Goal: Task Accomplishment & Management: Use online tool/utility

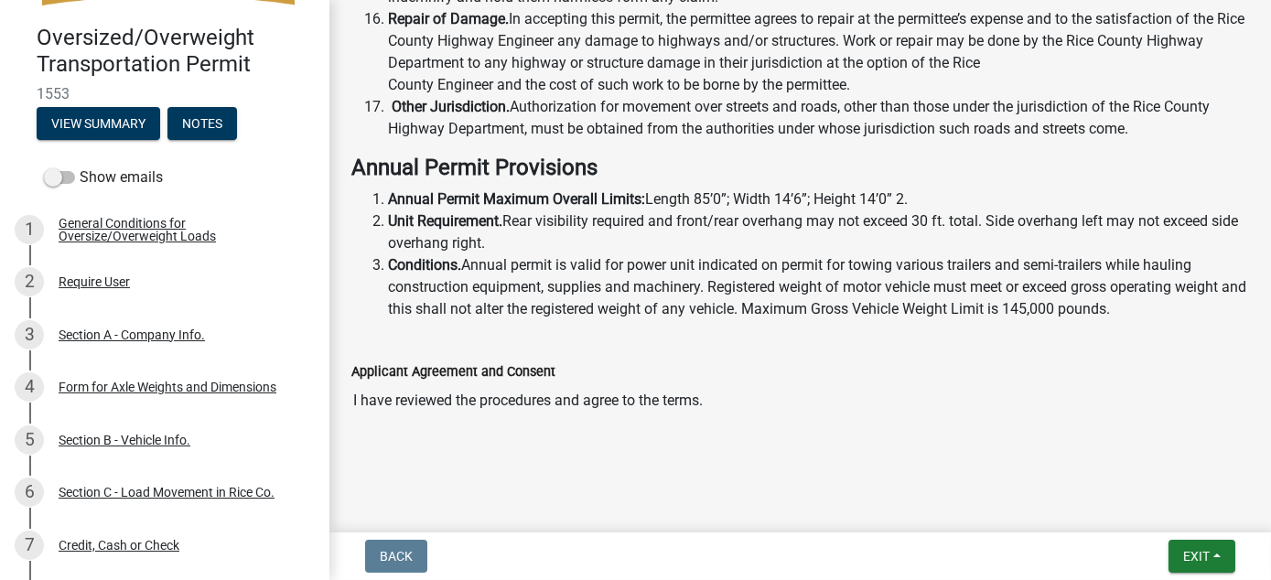
scroll to position [241, 0]
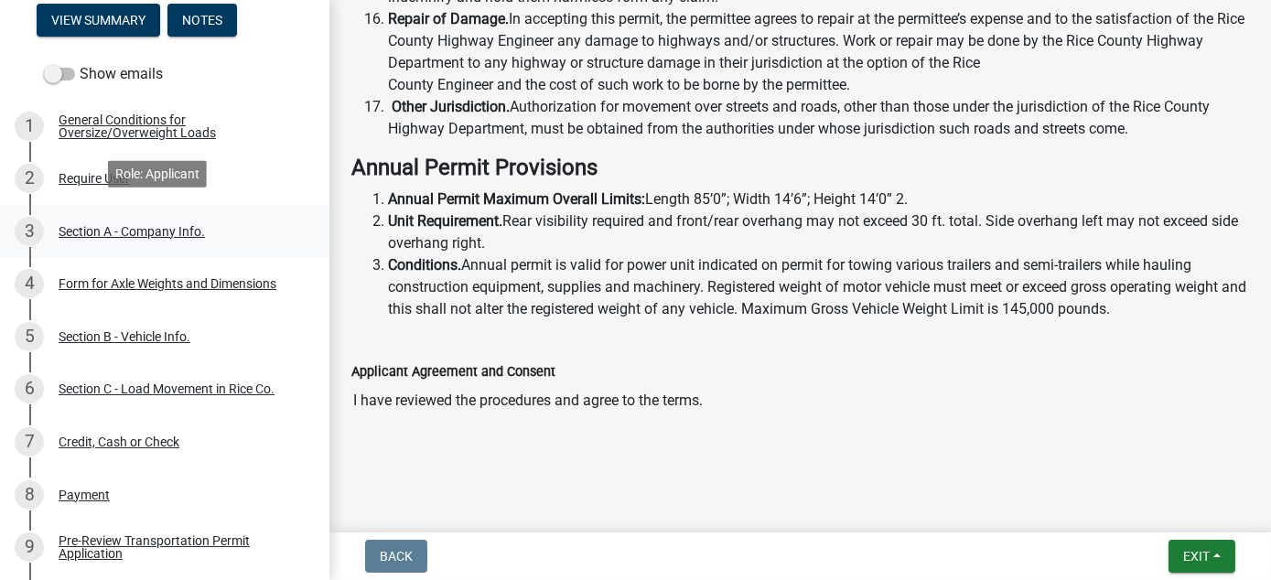
click at [84, 225] on div "Section A - Company Info." at bounding box center [132, 231] width 146 height 13
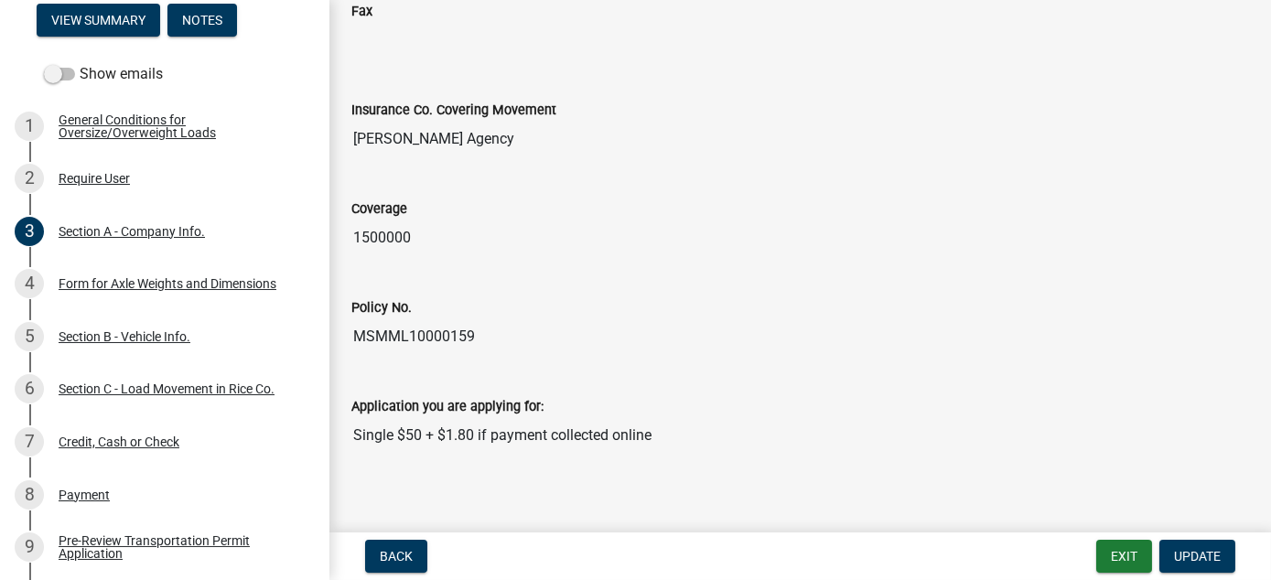
scroll to position [827, 0]
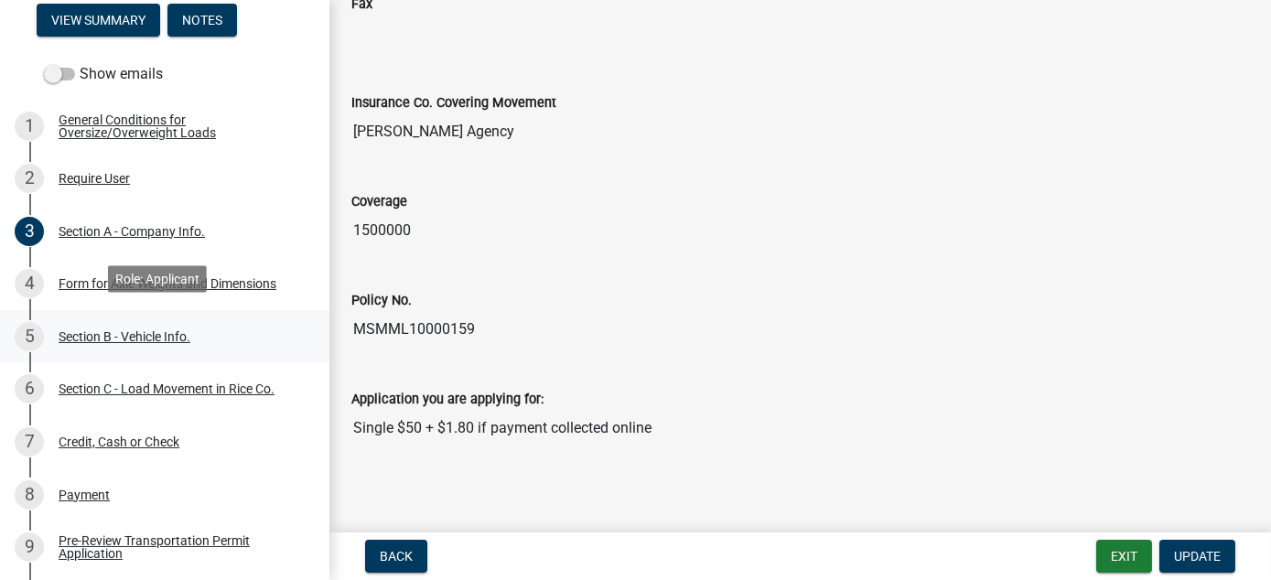
click at [118, 330] on div "Section B - Vehicle Info." at bounding box center [125, 336] width 132 height 13
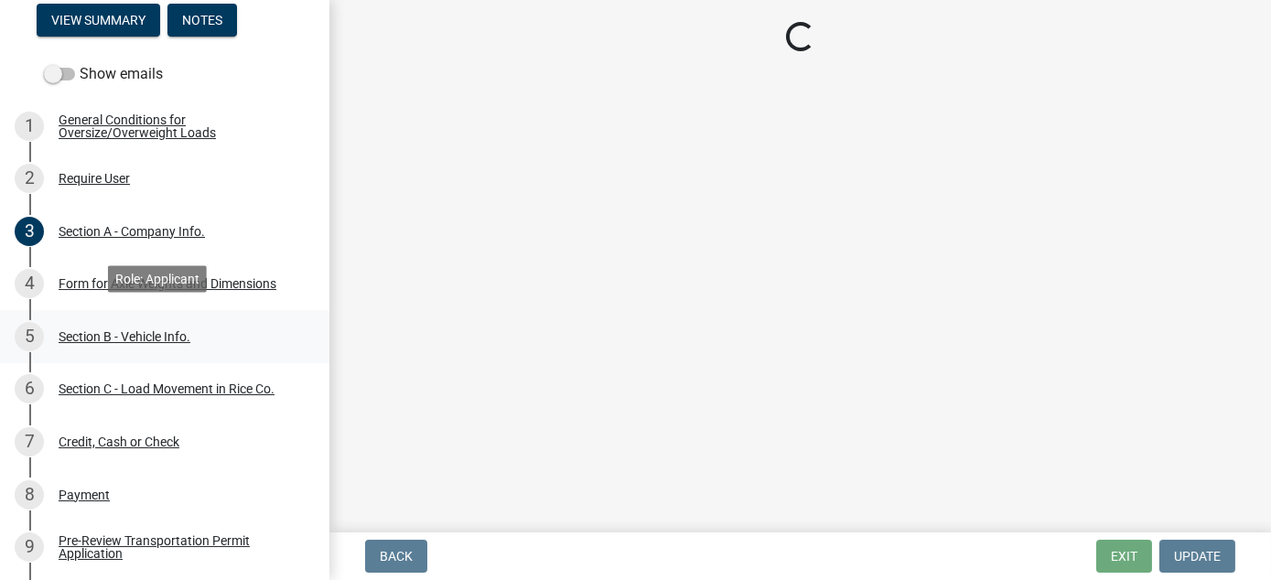
scroll to position [0, 0]
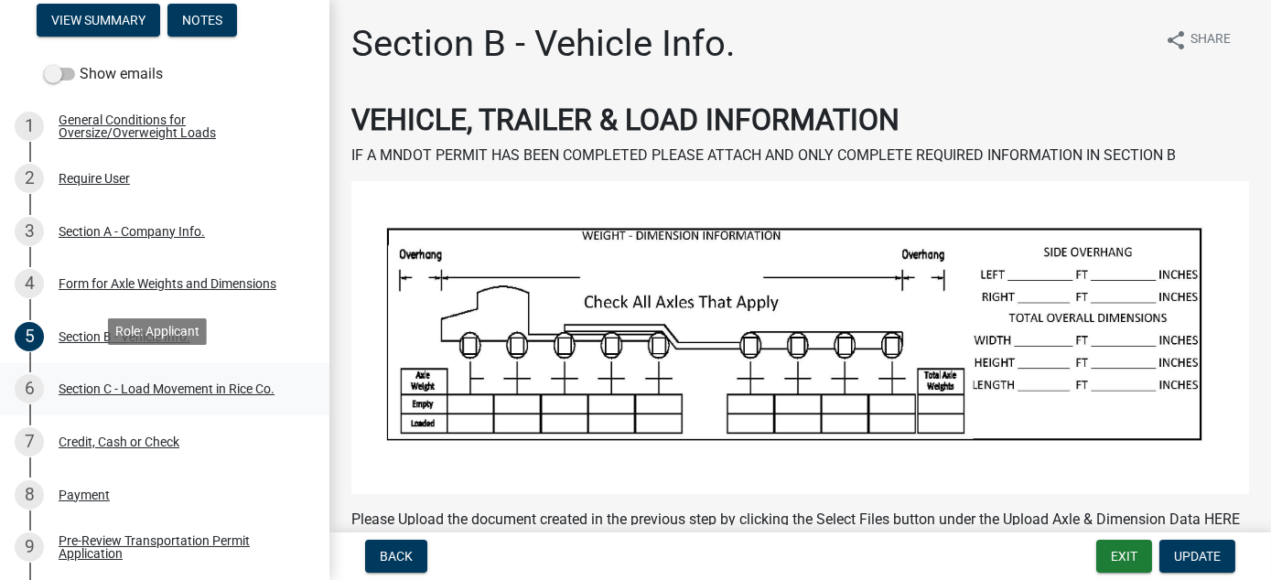
click at [223, 383] on div "Section C - Load Movement in Rice Co." at bounding box center [167, 389] width 216 height 13
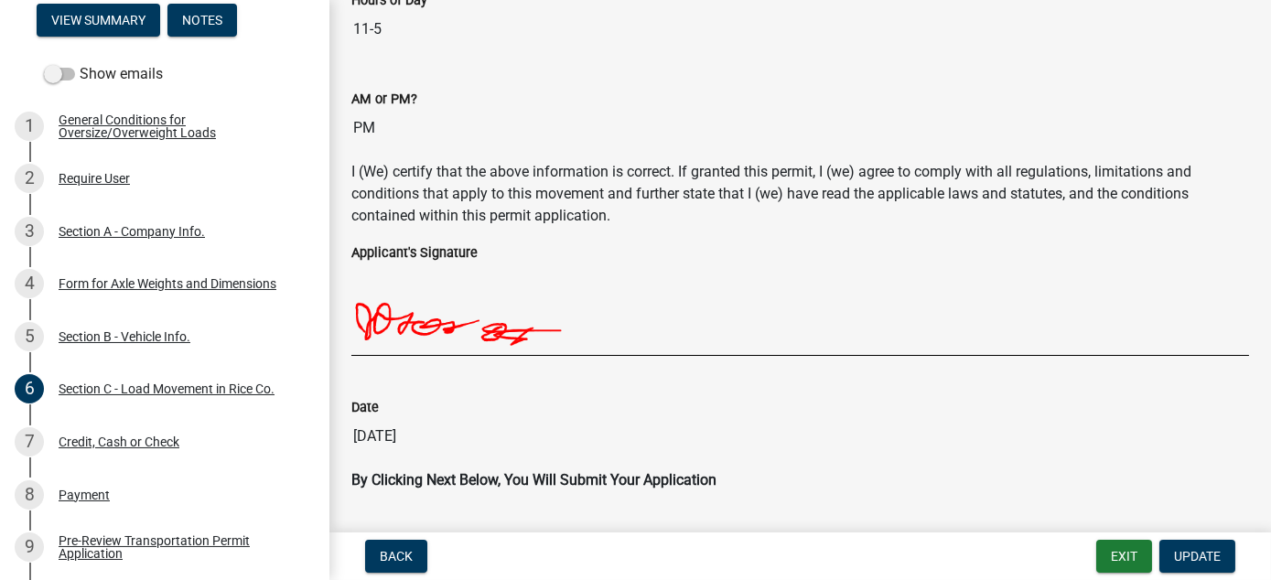
scroll to position [1294, 0]
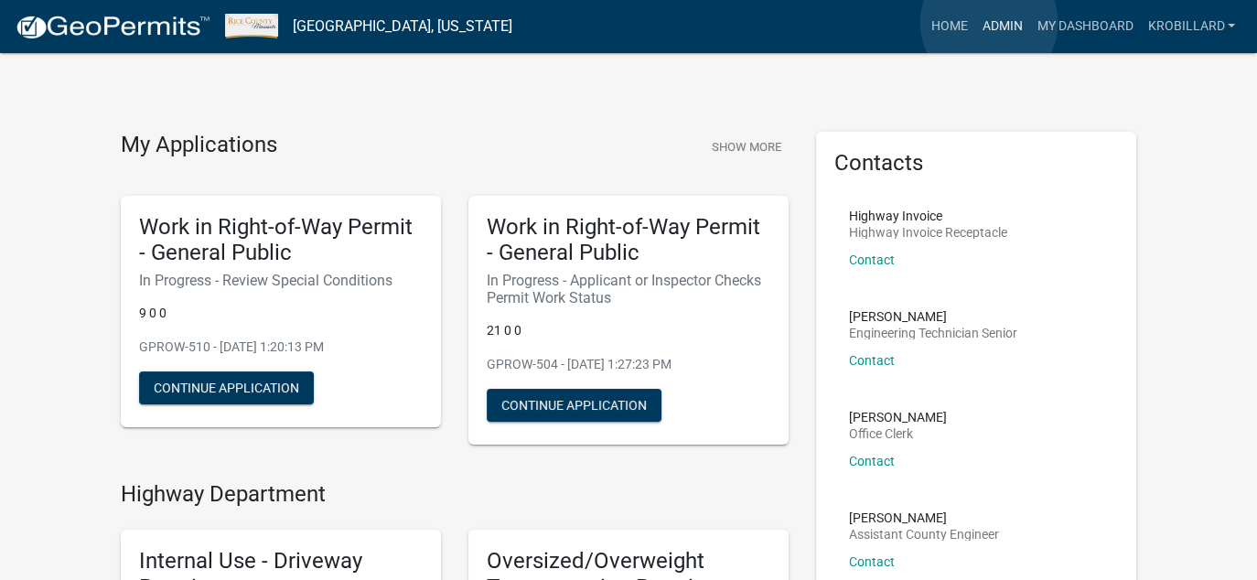
click at [989, 23] on link "Admin" at bounding box center [1002, 26] width 55 height 35
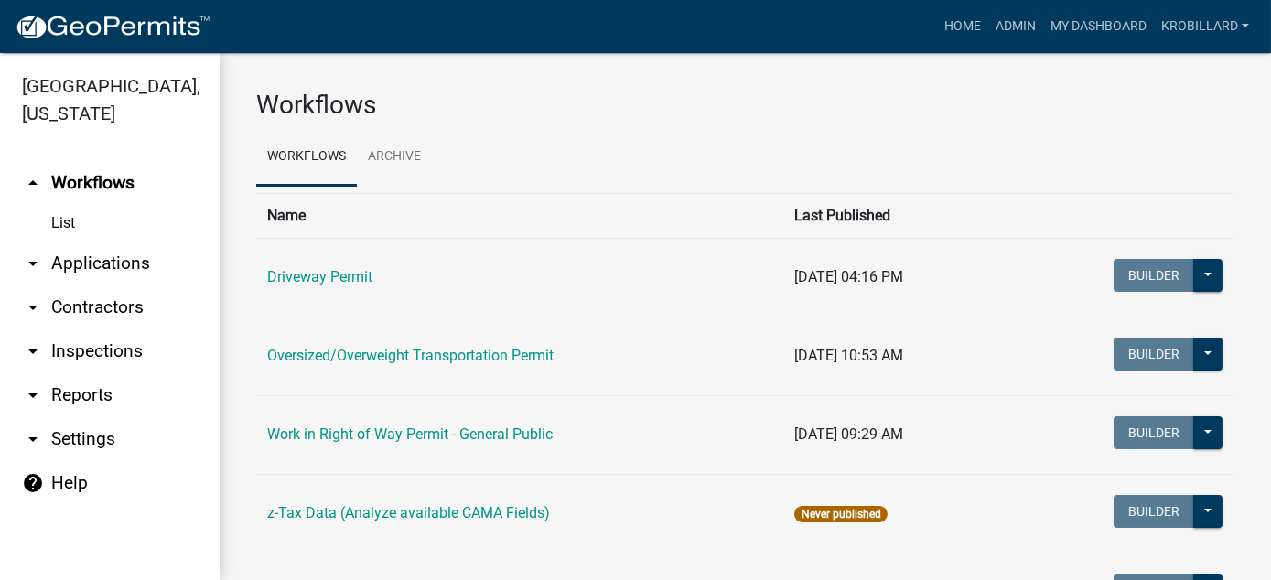
click at [79, 394] on link "arrow_drop_down Reports" at bounding box center [110, 395] width 220 height 44
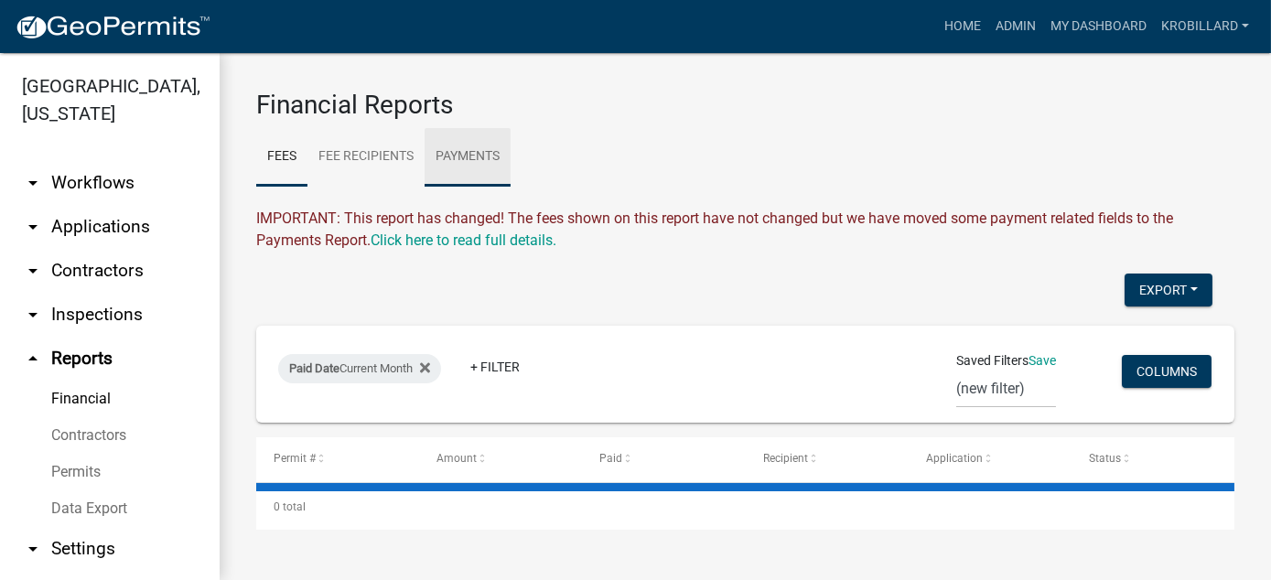
click at [466, 149] on link "Payments" at bounding box center [468, 157] width 86 height 59
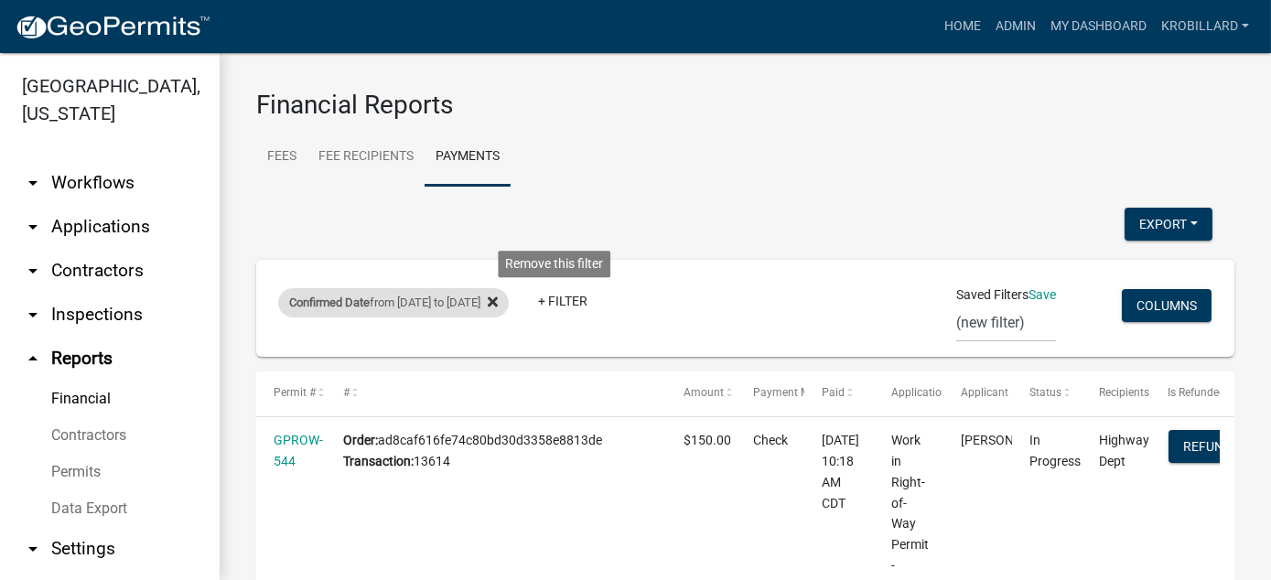
click at [498, 303] on icon at bounding box center [493, 302] width 10 height 10
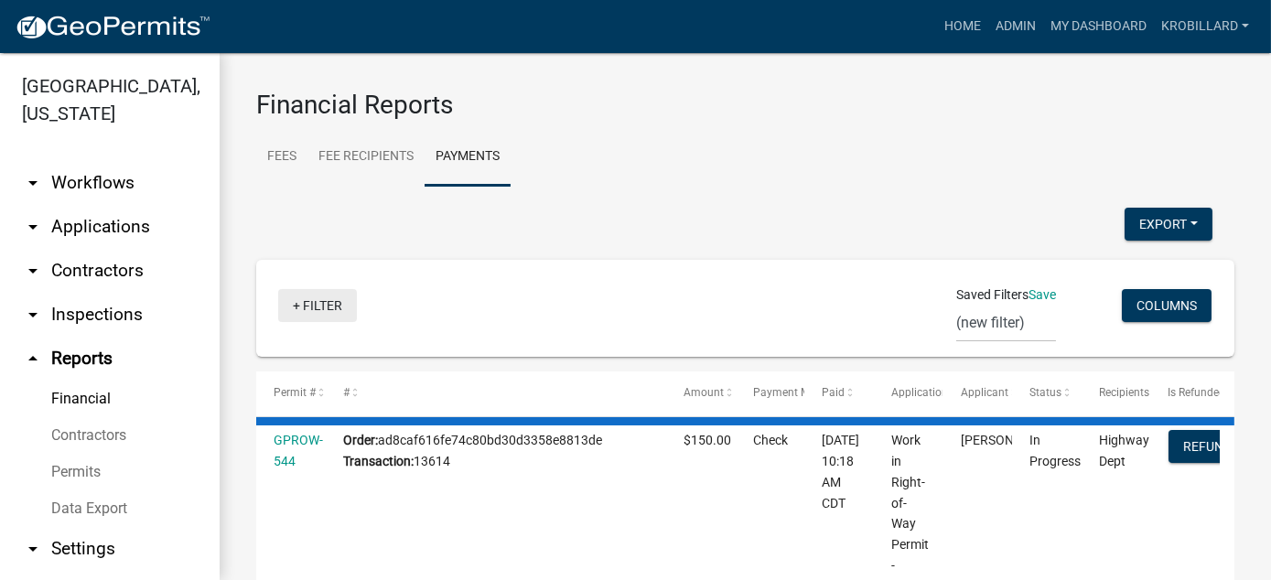
click at [312, 301] on link "+ Filter" at bounding box center [317, 305] width 79 height 33
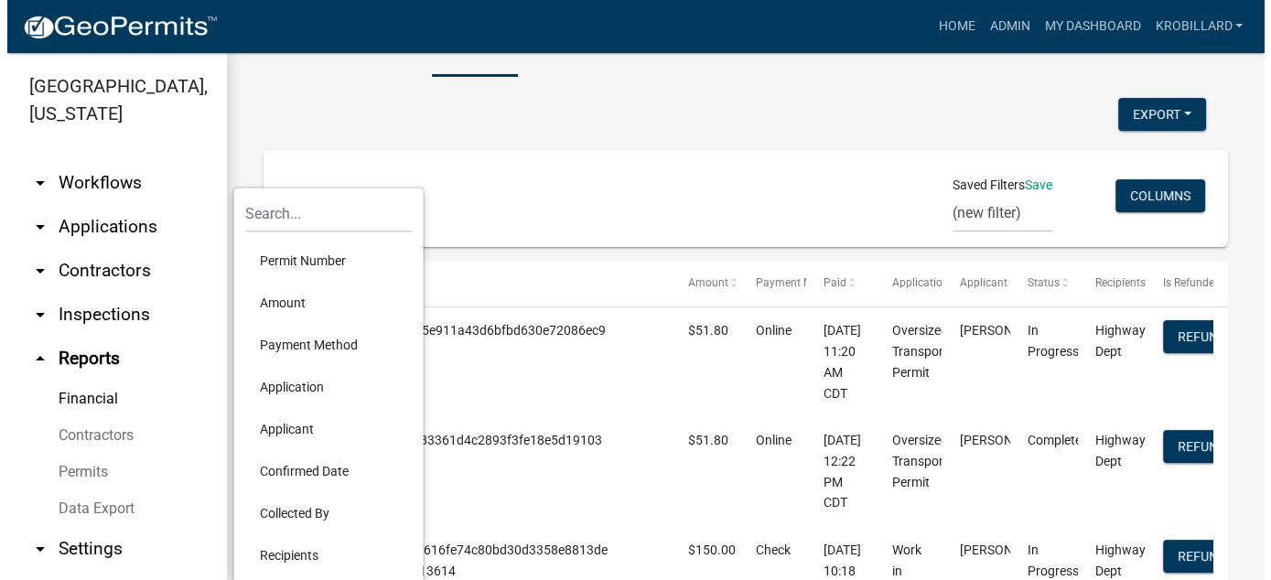
scroll to position [146, 0]
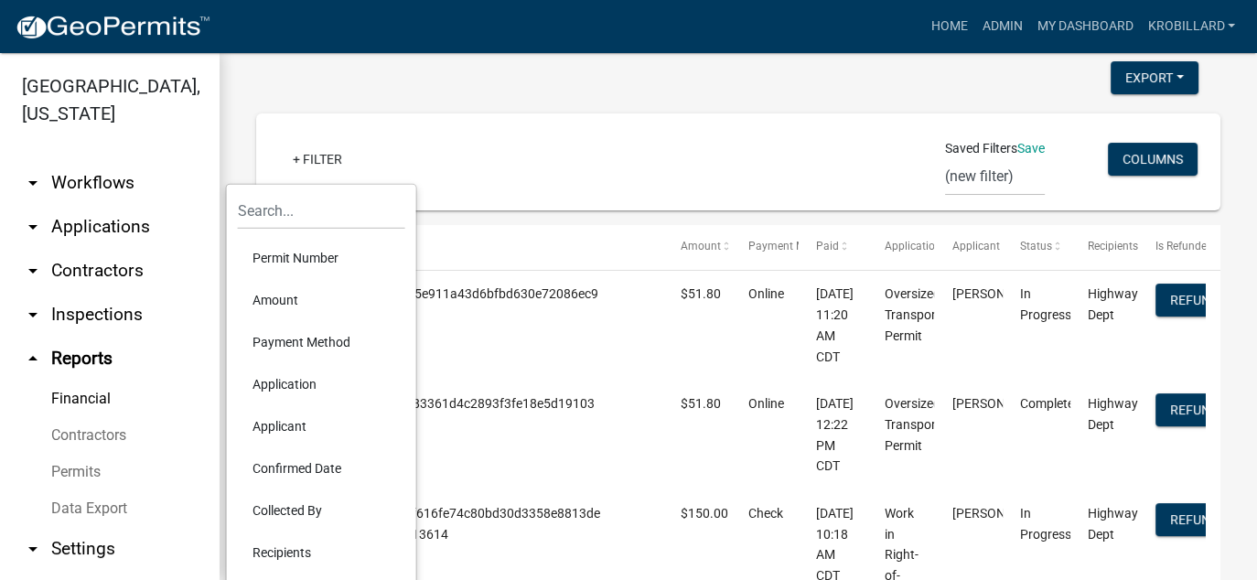
click at [301, 467] on li "Confirmed Date" at bounding box center [321, 469] width 167 height 42
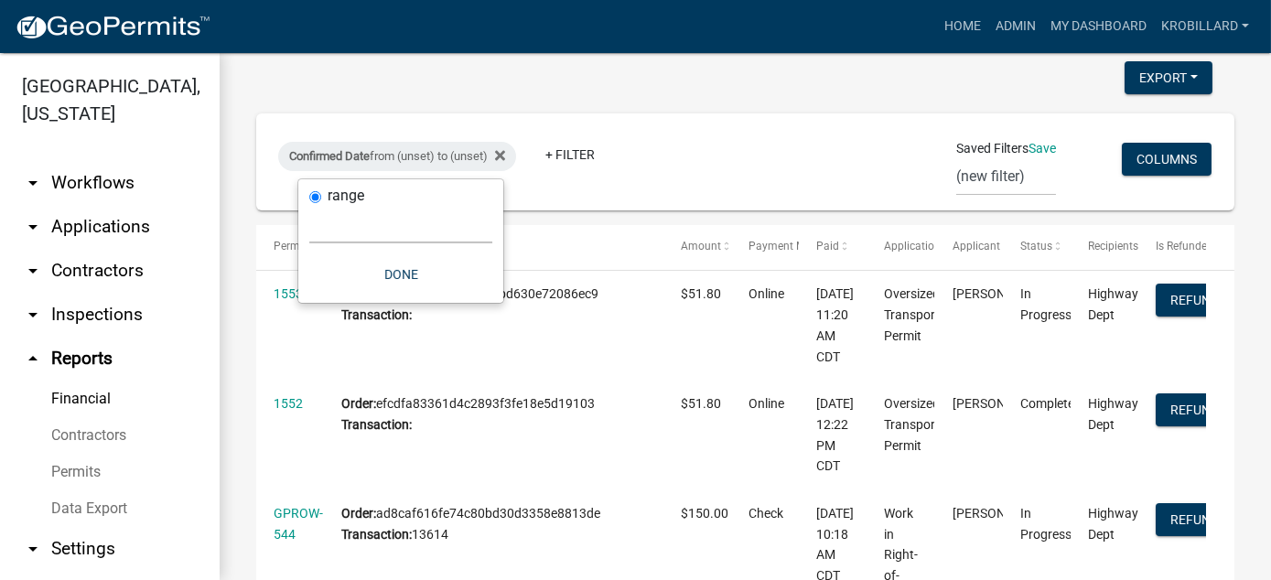
click at [383, 231] on select "Today Yesterday Current Week Previous Week Current Month Last Month Current Cal…" at bounding box center [400, 225] width 183 height 38
select select "custom"
click at [309, 206] on select "Today Yesterday Current Week Previous Week Current Month Last Month Current Cal…" at bounding box center [400, 225] width 183 height 38
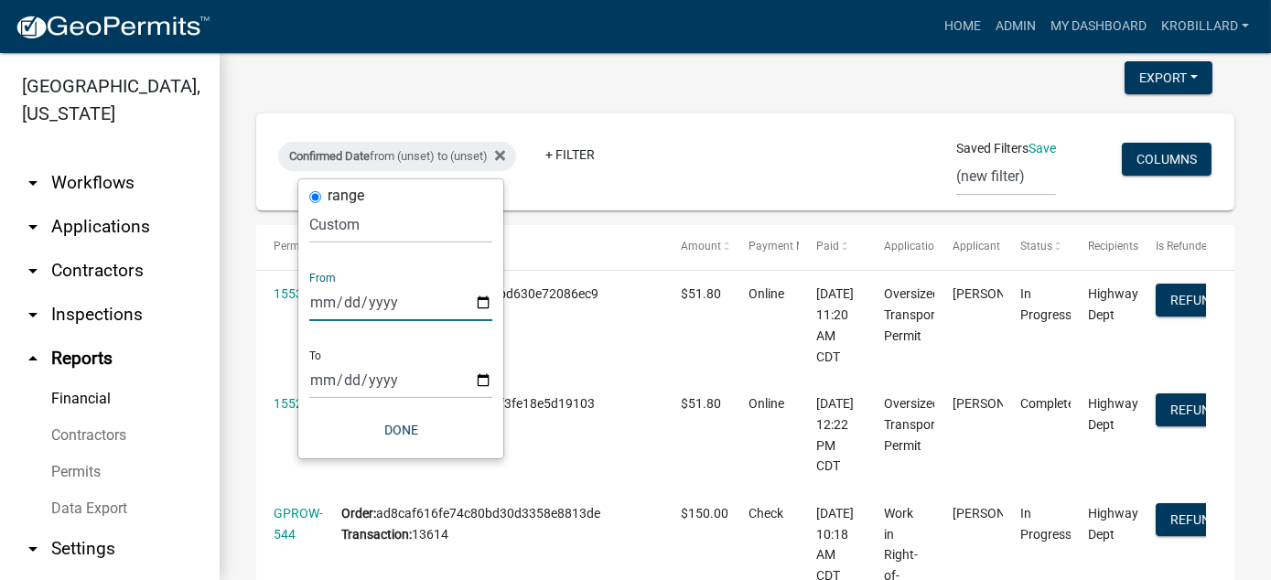
click at [484, 297] on input "date" at bounding box center [400, 303] width 183 height 38
type input "2025-10-10"
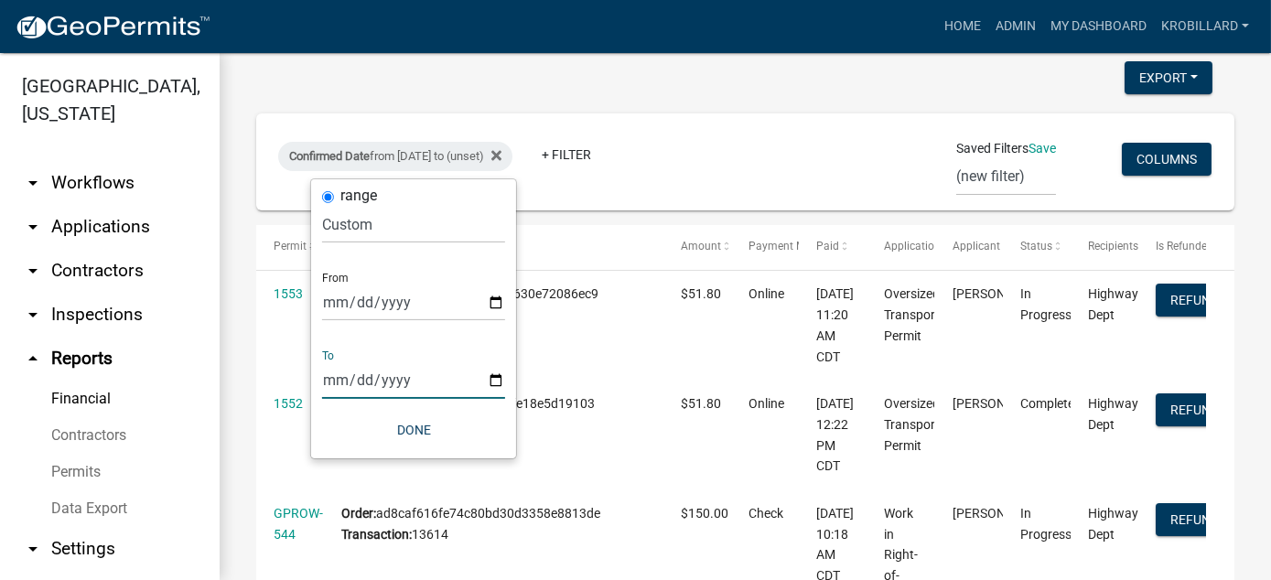
click at [494, 379] on input "date" at bounding box center [413, 380] width 183 height 38
type input "2025-10-12"
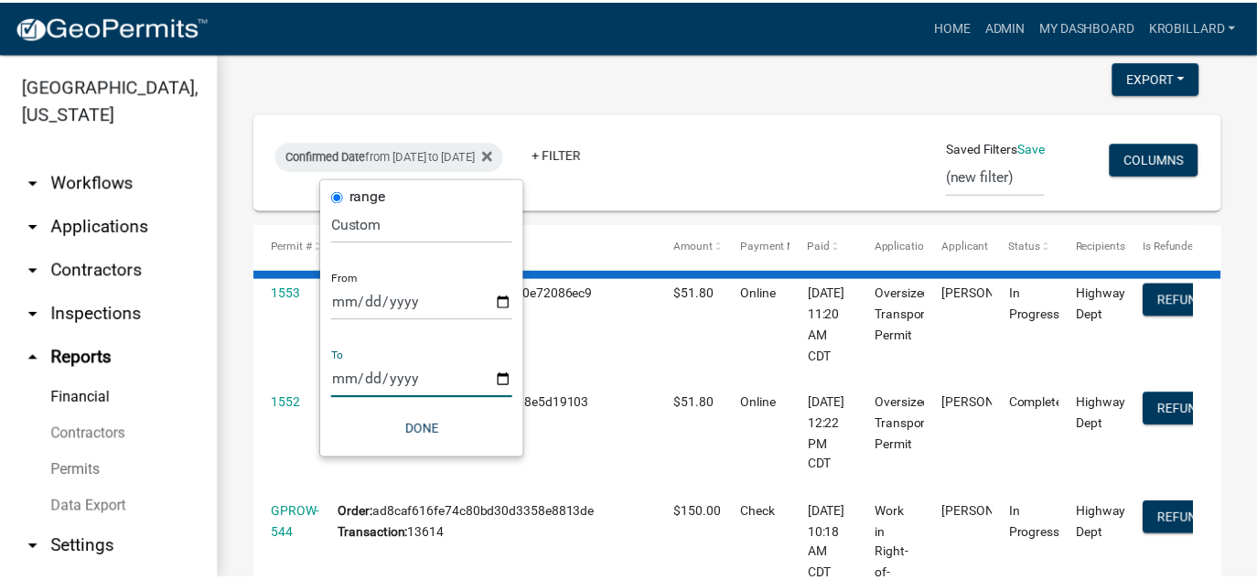
scroll to position [35, 0]
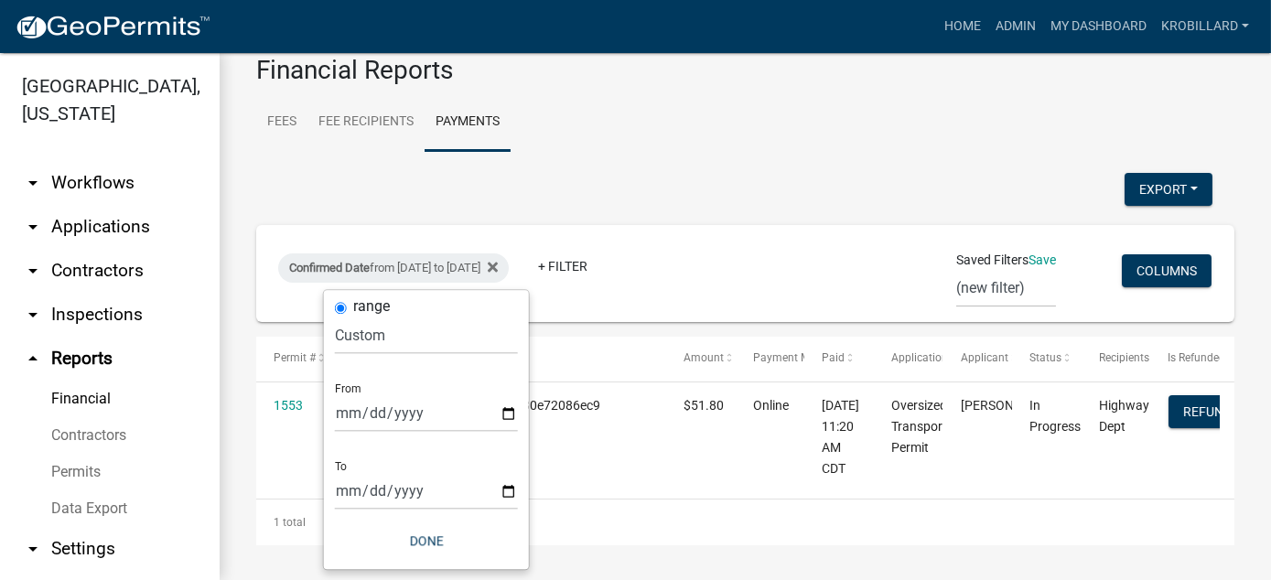
click at [824, 161] on wm-financial "Financial Reports Fees Fee Recipients Payments IMPORTANT: This report has chang…" at bounding box center [745, 300] width 978 height 490
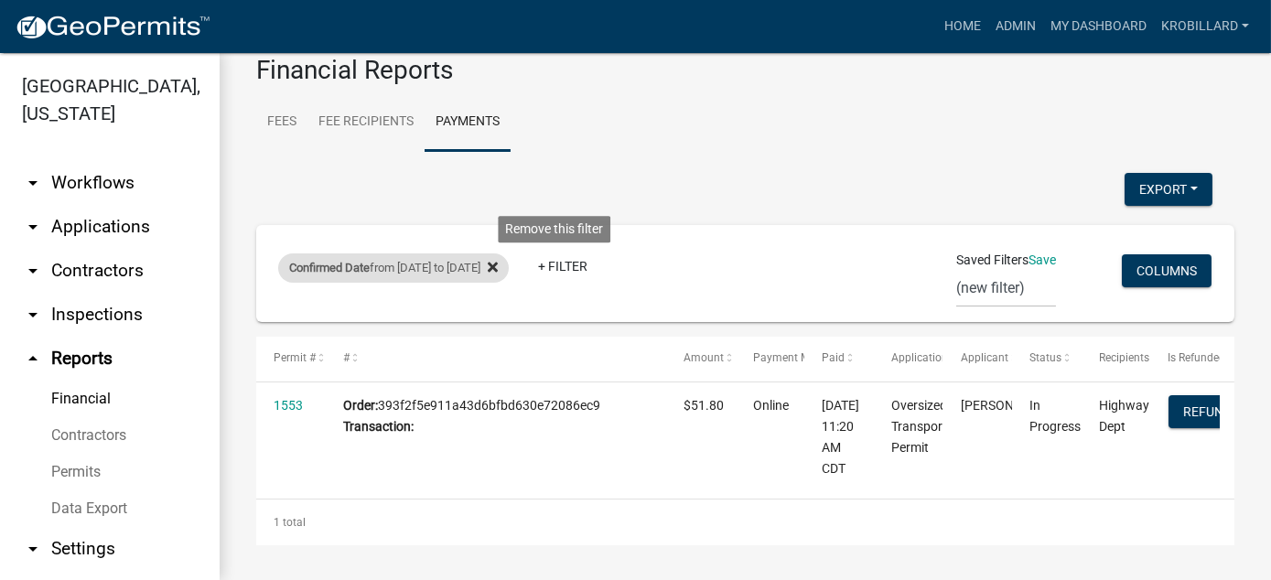
click at [498, 266] on icon at bounding box center [493, 268] width 10 height 10
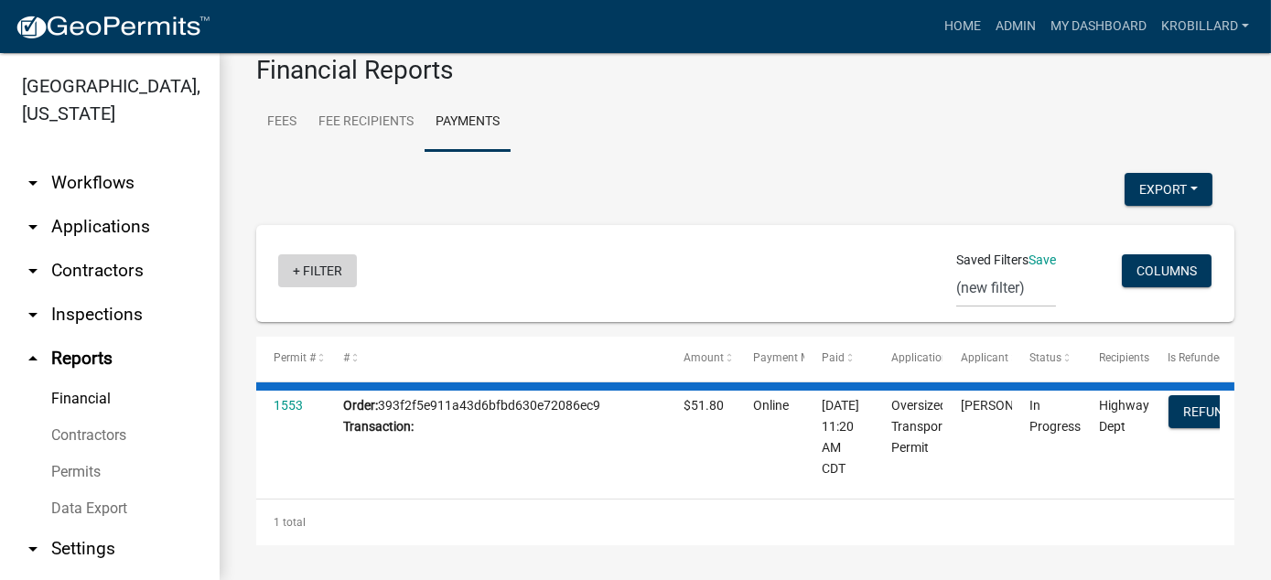
click at [318, 271] on link "+ Filter" at bounding box center [317, 270] width 79 height 33
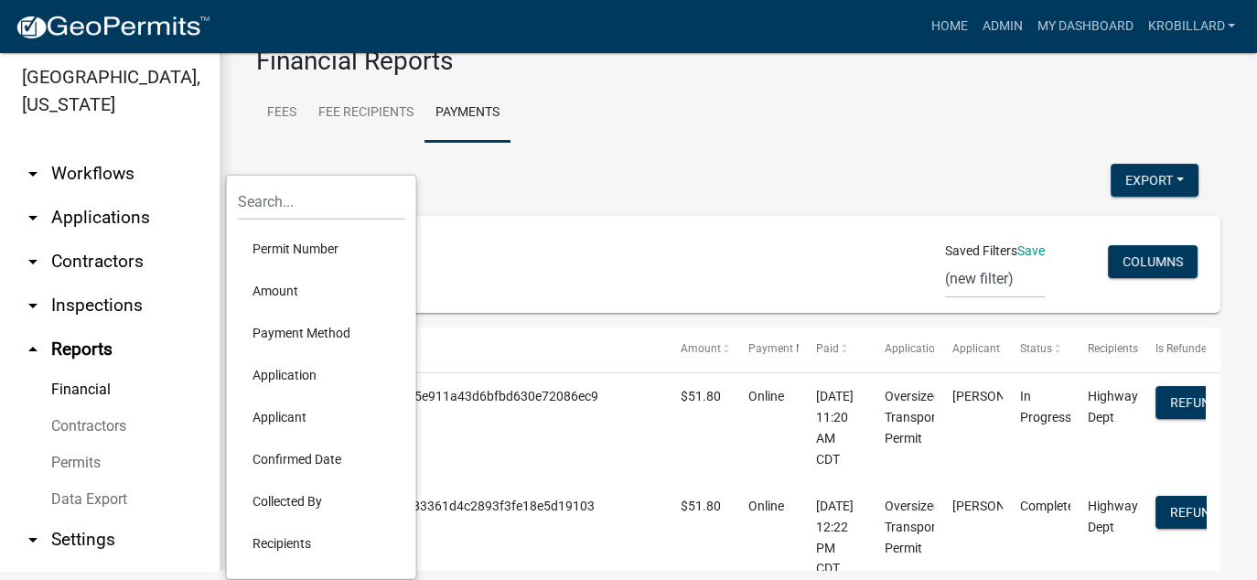
scroll to position [146, 0]
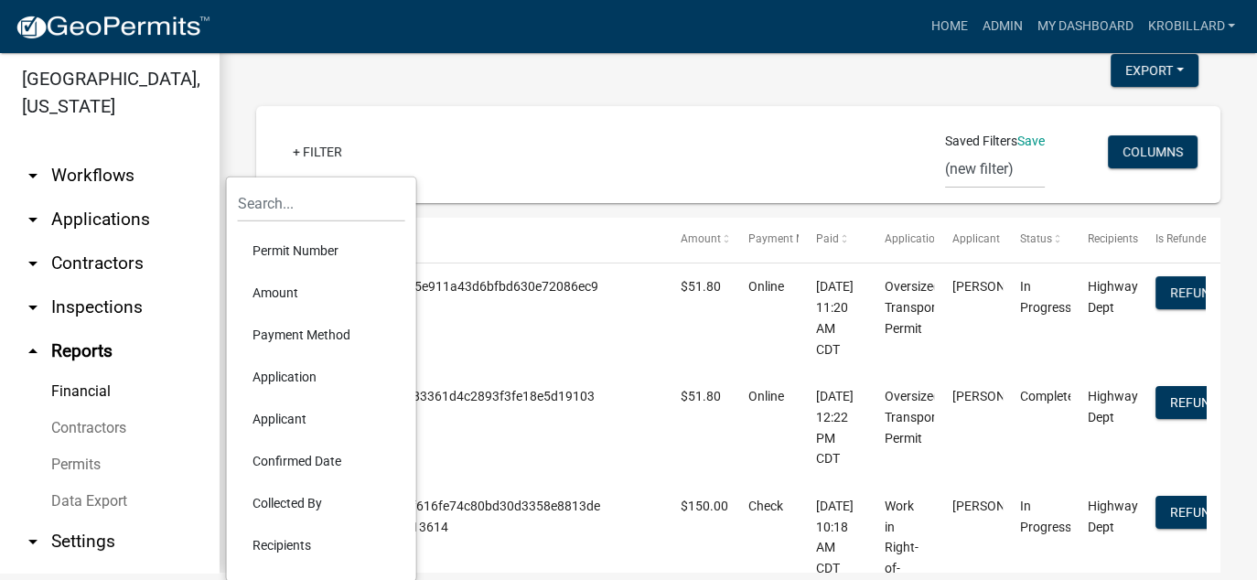
click at [304, 461] on li "Confirmed Date" at bounding box center [321, 461] width 167 height 42
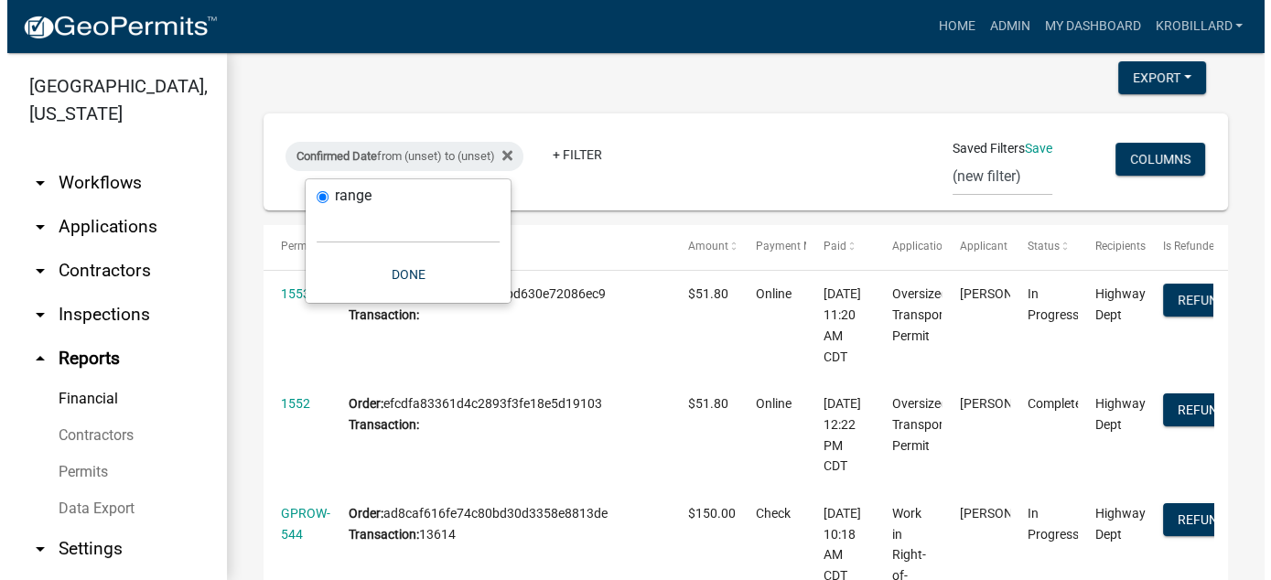
scroll to position [0, 0]
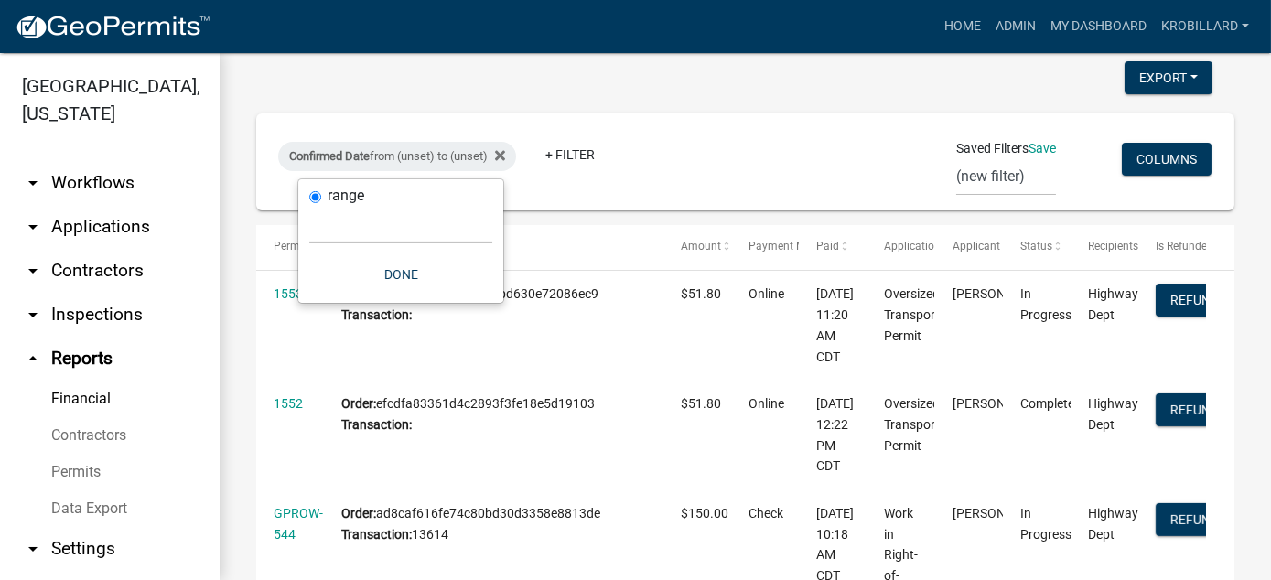
click at [418, 234] on select "Today Yesterday Current Week Previous Week Current Month Last Month Current Cal…" at bounding box center [400, 225] width 183 height 38
select select "custom"
click at [309, 206] on select "Today Yesterday Current Week Previous Week Current Month Last Month Current Cal…" at bounding box center [400, 225] width 183 height 38
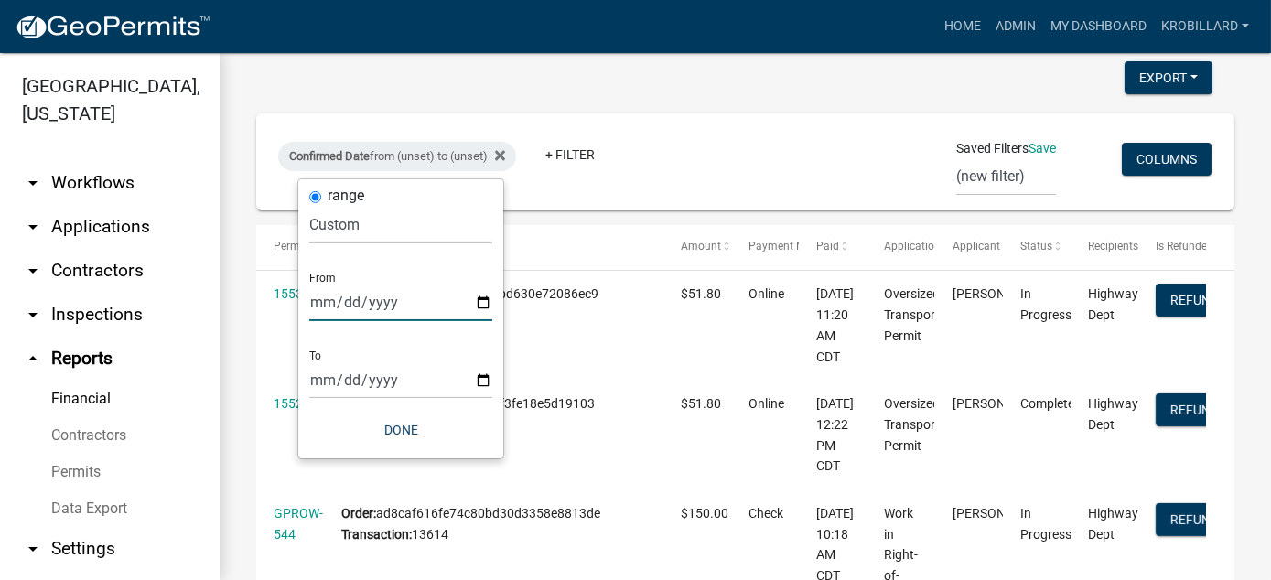
click at [481, 298] on input "date" at bounding box center [400, 303] width 183 height 38
type input "2025-10-12"
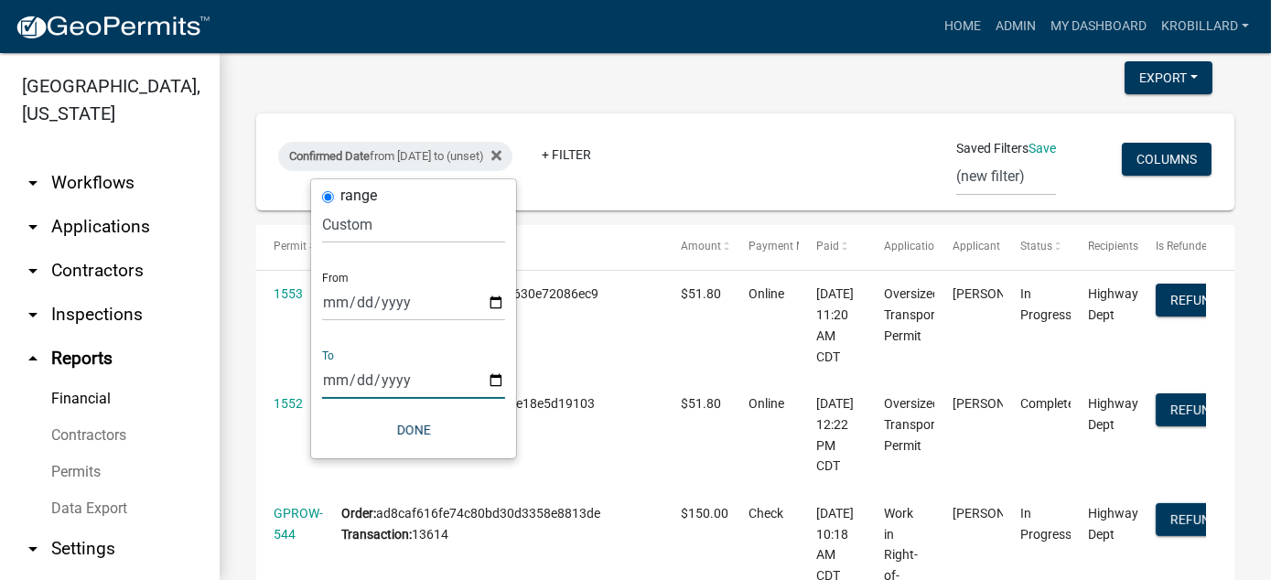
click at [495, 379] on input "date" at bounding box center [413, 380] width 183 height 38
type input "2025-10-12"
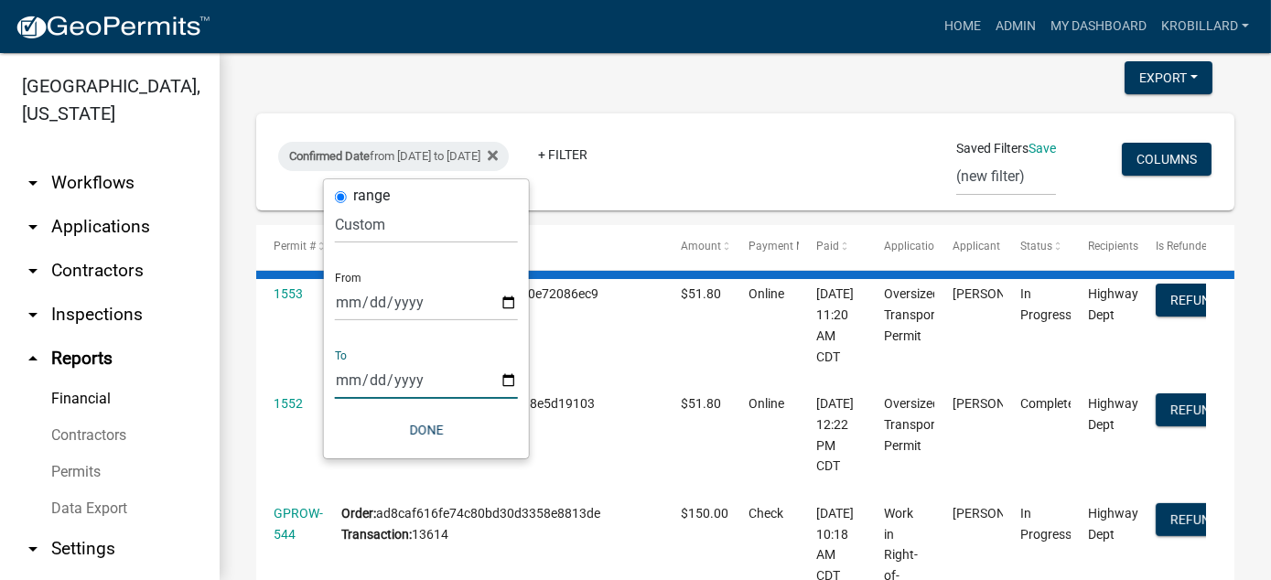
scroll to position [35, 0]
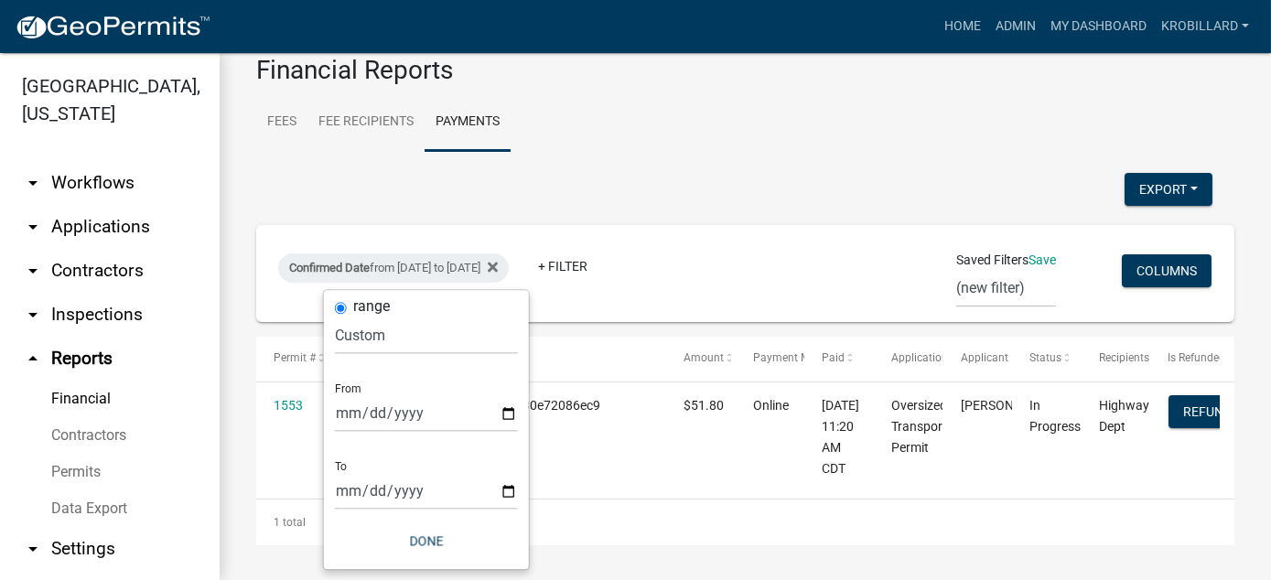
click at [739, 194] on div "Export Excel Format (.xlsx) CSV Format (.csv)" at bounding box center [735, 192] width 984 height 38
